Goal: Complete application form

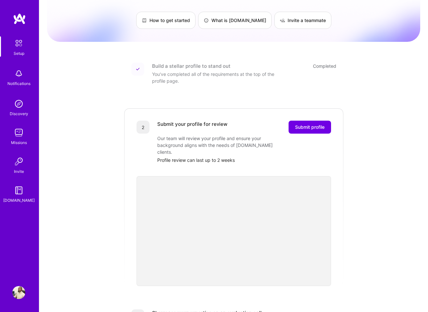
scroll to position [36, 0]
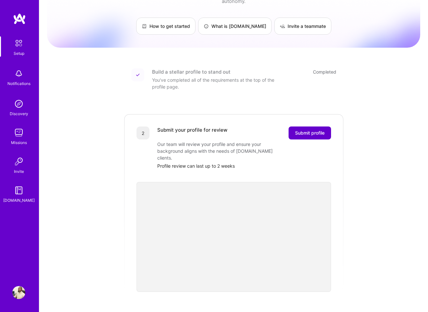
click at [313, 130] on span "Submit profile" at bounding box center [310, 133] width 30 height 6
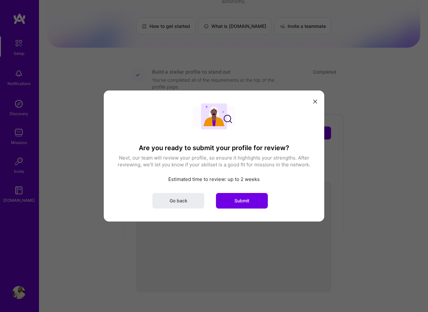
click at [315, 102] on icon "modal" at bounding box center [315, 102] width 4 height 4
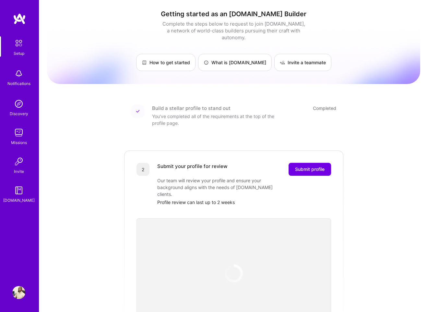
scroll to position [36, 0]
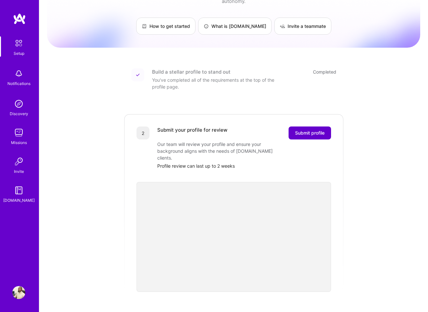
click at [318, 130] on span "Submit profile" at bounding box center [310, 133] width 30 height 6
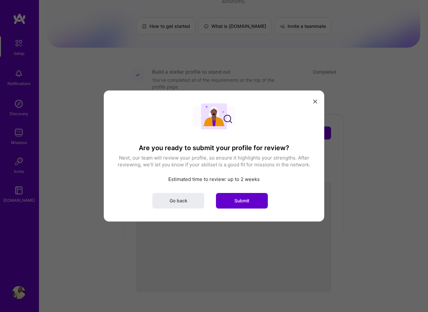
click at [234, 198] on button "Submit" at bounding box center [242, 201] width 52 height 16
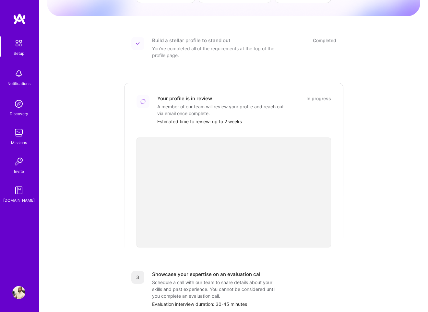
scroll to position [63, 0]
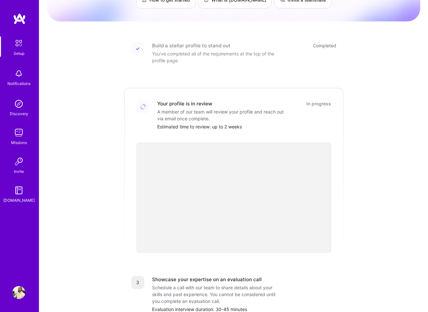
click at [19, 290] on img at bounding box center [18, 292] width 13 height 13
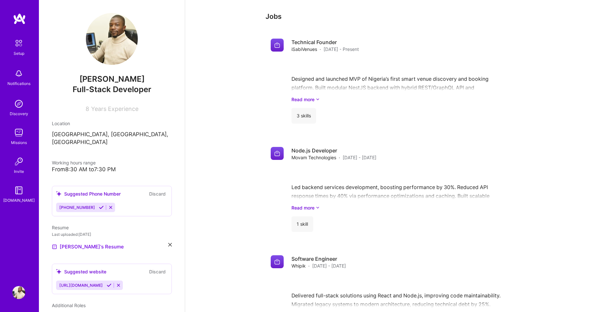
scroll to position [454, 0]
click at [315, 95] on link "Read more" at bounding box center [411, 98] width 238 height 7
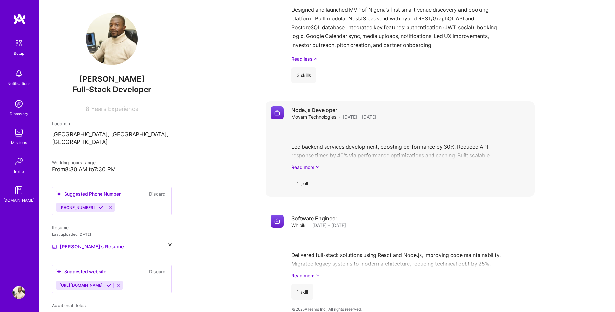
scroll to position [524, 0]
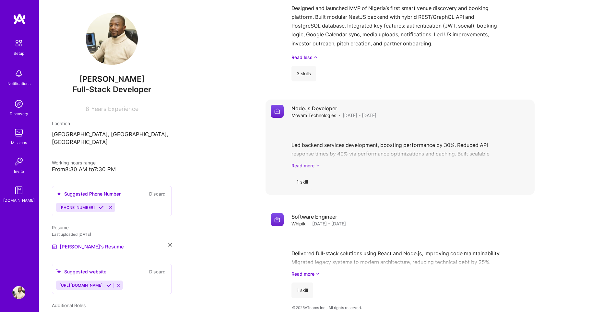
click at [317, 162] on icon at bounding box center [318, 165] width 4 height 7
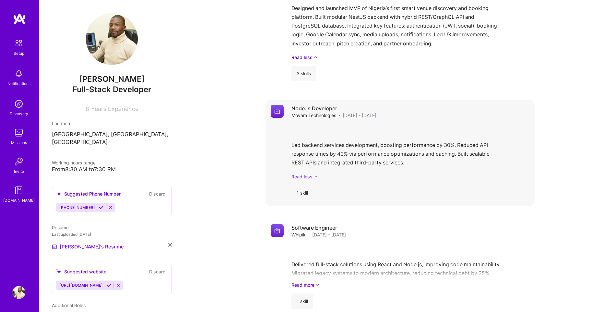
scroll to position [535, 0]
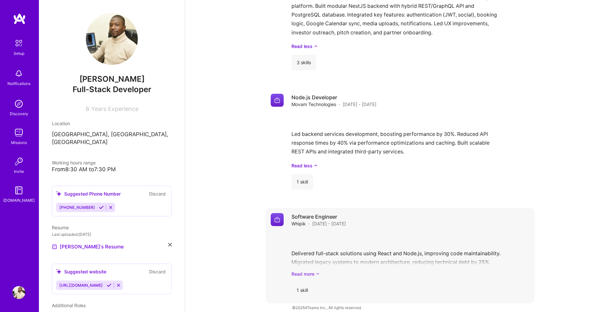
click at [318, 271] on icon at bounding box center [318, 274] width 4 height 7
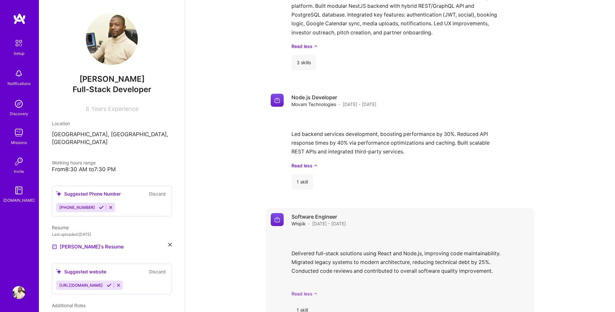
scroll to position [555, 0]
